Goal: Transaction & Acquisition: Download file/media

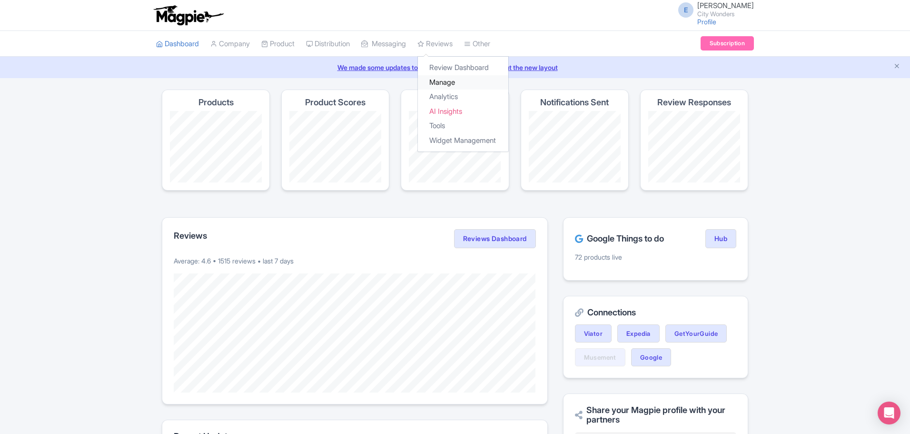
click at [453, 82] on link "Manage" at bounding box center [463, 82] width 90 height 15
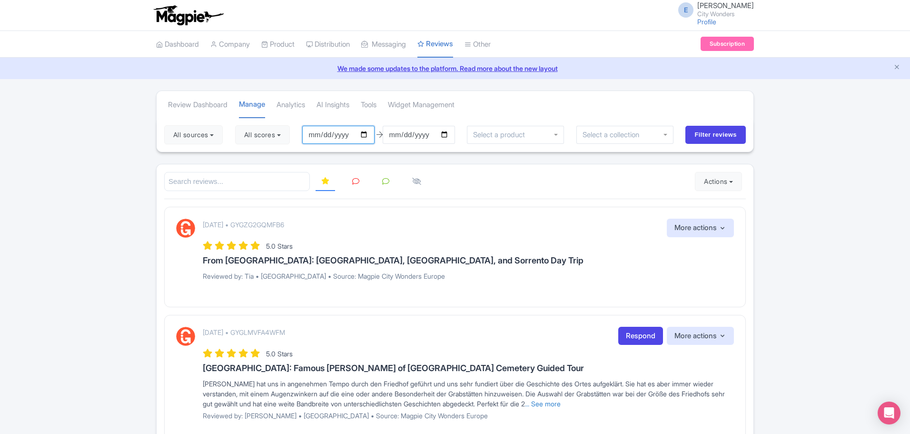
click at [333, 137] on input "[DATE]" at bounding box center [338, 135] width 72 height 18
click at [369, 133] on input "[DATE]" at bounding box center [338, 135] width 72 height 18
type input "[DATE]"
click at [449, 136] on input "[DATE]" at bounding box center [419, 135] width 72 height 18
type input "[DATE]"
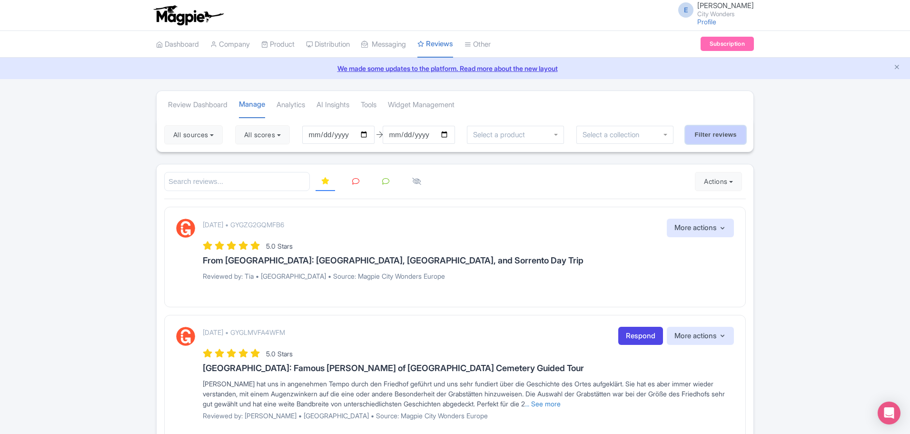
click at [706, 138] on input "Filter reviews" at bounding box center [716, 135] width 60 height 18
click at [251, 137] on button "All scores" at bounding box center [262, 134] width 55 height 19
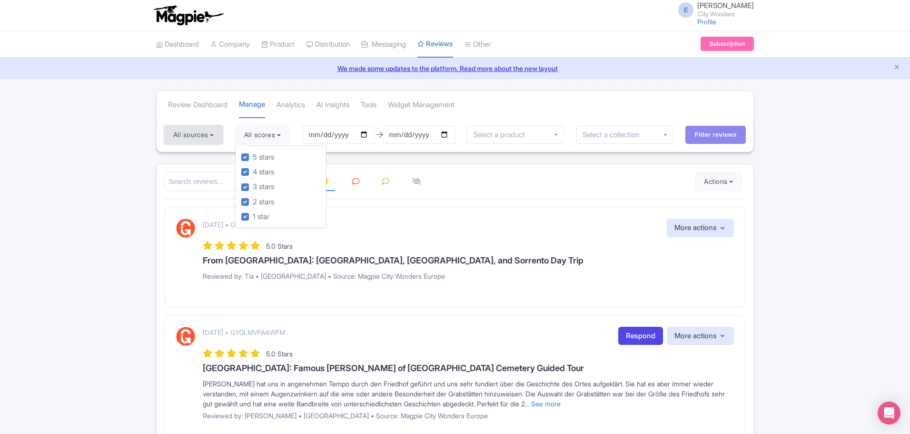
click at [213, 137] on button "All sources" at bounding box center [193, 134] width 59 height 19
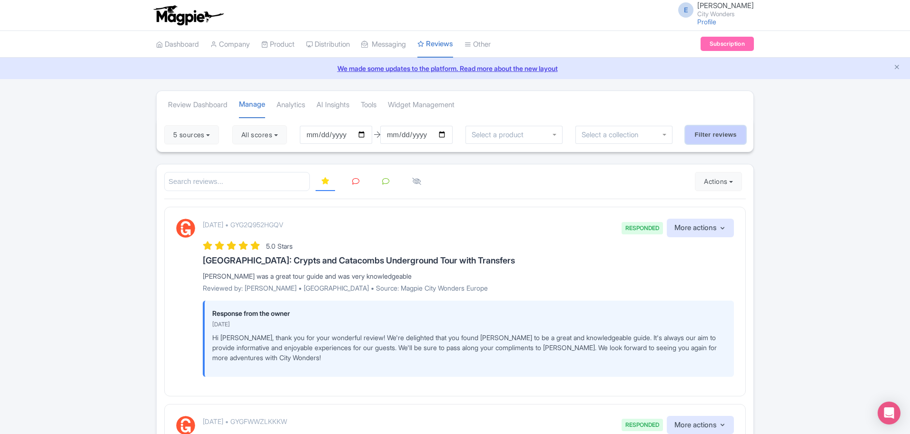
click at [698, 137] on input "Filter reviews" at bounding box center [716, 135] width 60 height 18
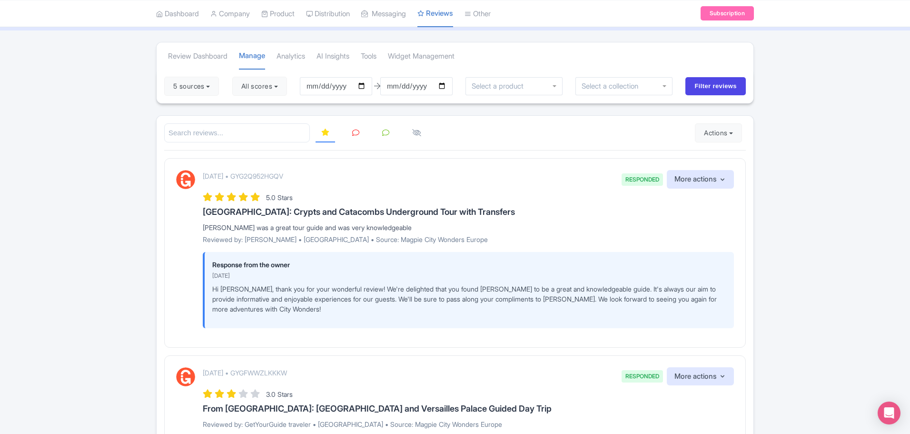
scroll to position [30, 0]
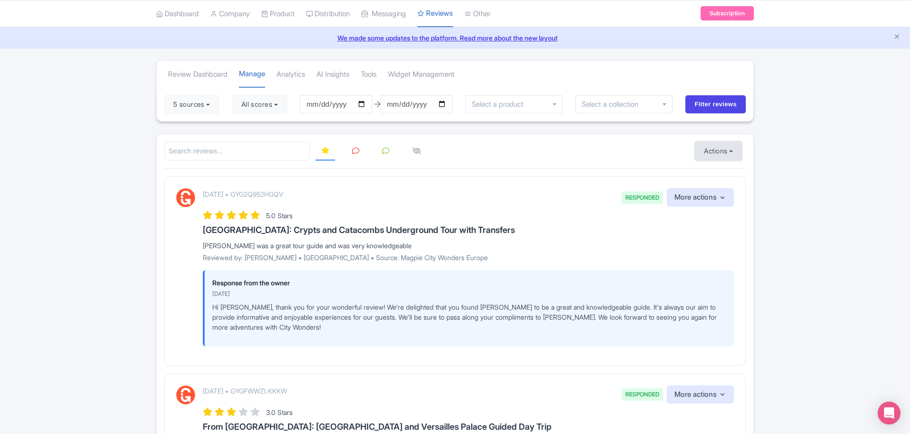
click at [698, 155] on button "Actions" at bounding box center [718, 150] width 47 height 19
click at [702, 194] on link "Download Reviews" at bounding box center [752, 191] width 112 height 15
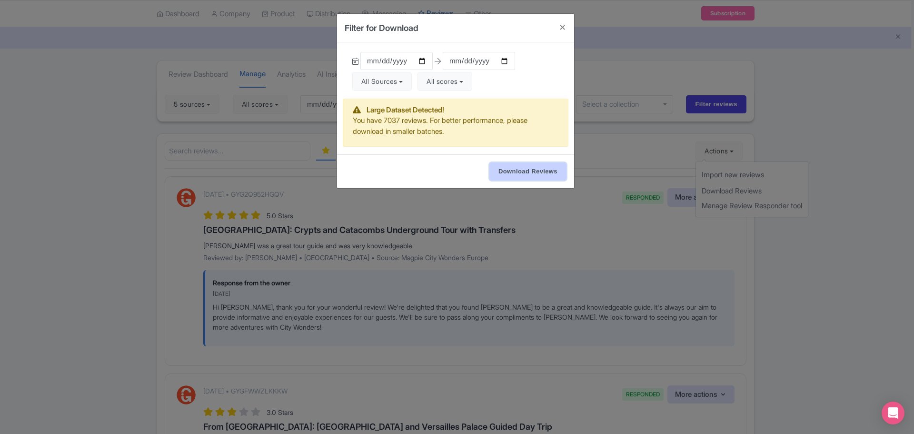
click at [540, 175] on input "Download Reviews" at bounding box center [527, 171] width 77 height 18
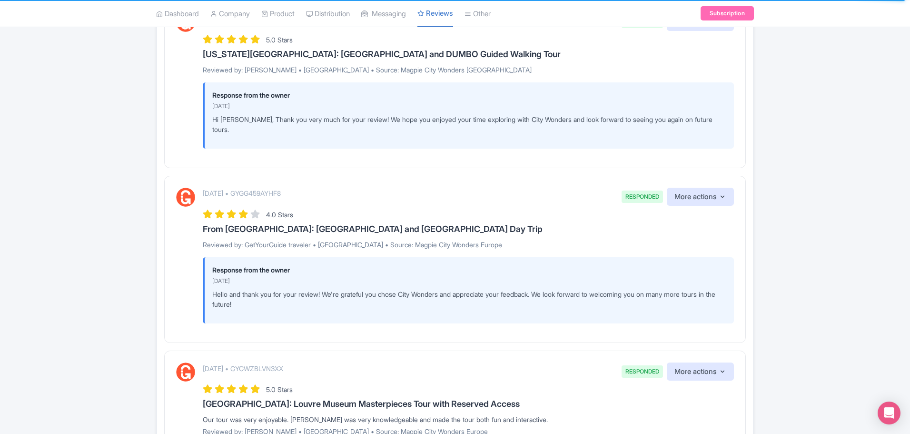
scroll to position [1506, 0]
